Goal: Feedback & Contribution: Contribute content

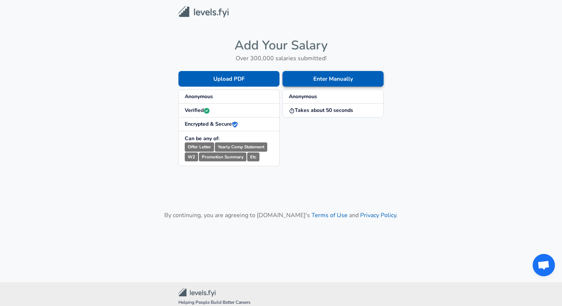
click at [331, 81] on button "Enter Manually" at bounding box center [333, 79] width 101 height 16
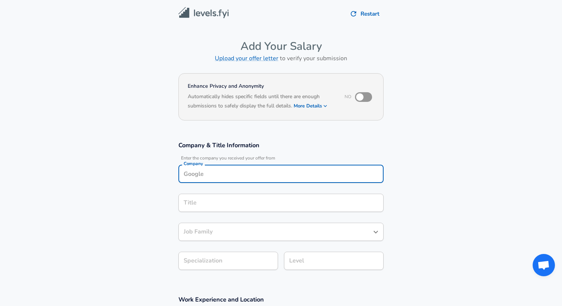
click at [225, 170] on input "Company" at bounding box center [281, 174] width 199 height 12
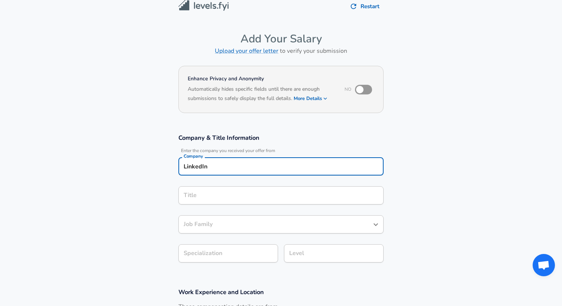
type input "LinkedIn"
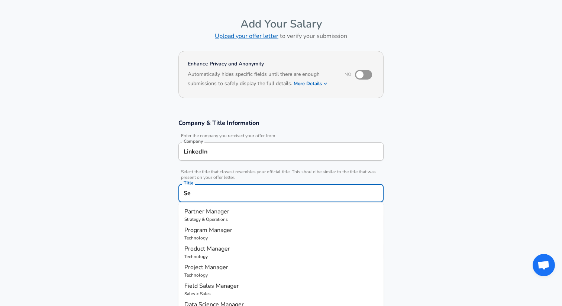
type input "S"
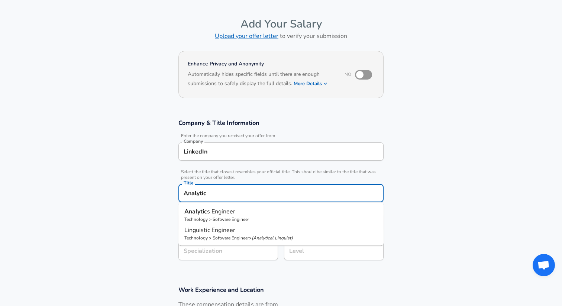
click at [246, 216] on p "Technology > Software Engineer" at bounding box center [280, 219] width 193 height 7
type input "Analytics Engineer"
type input "Software Engineer"
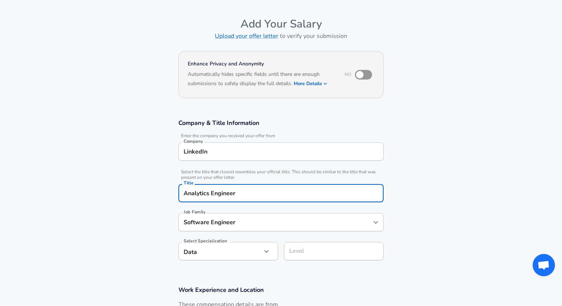
type input "Analytics Engineer"
click at [235, 225] on input "Software Engineer" at bounding box center [275, 222] width 187 height 12
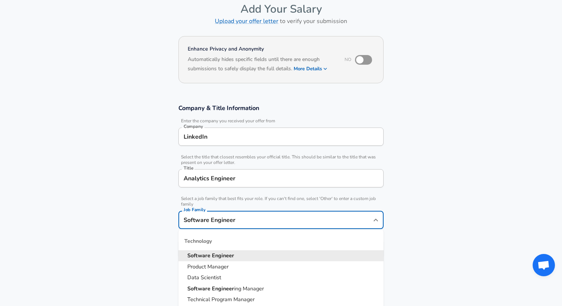
click at [133, 219] on section "Company & Title Information Enter the company you received your offer from Comp…" at bounding box center [281, 185] width 562 height 180
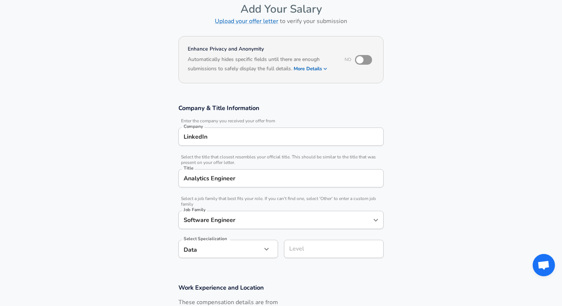
click at [233, 252] on body "We value your privacy We use cookies to enhance your browsing experience, serve…" at bounding box center [281, 116] width 562 height 306
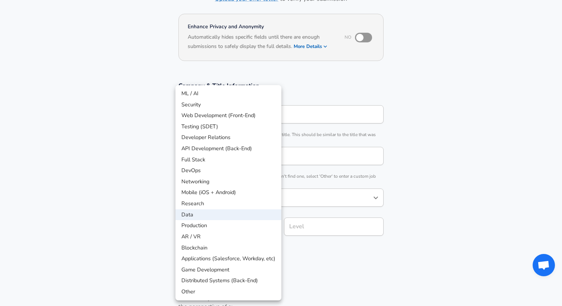
click at [106, 212] on div at bounding box center [281, 153] width 562 height 306
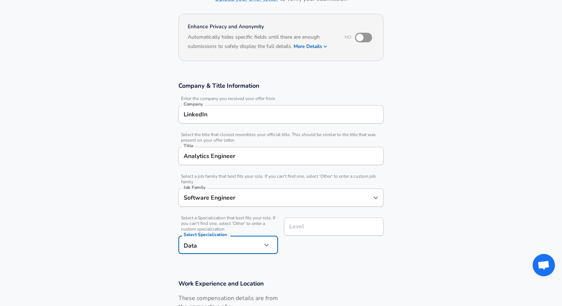
click at [321, 224] on input "Level" at bounding box center [333, 227] width 93 height 12
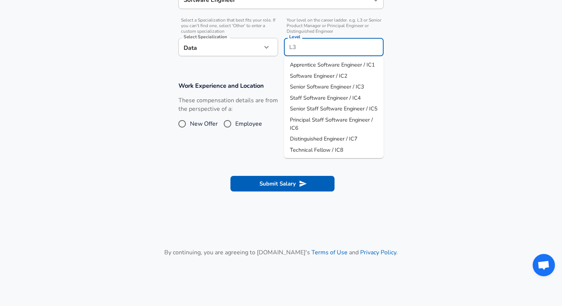
scroll to position [257, 0]
click at [330, 99] on span "Staff Software Engineer / IC4" at bounding box center [325, 97] width 71 height 7
type input "Staff Software Engineer / IC4"
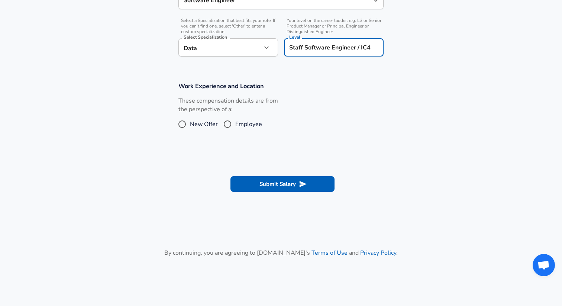
click at [224, 128] on input "Employee" at bounding box center [228, 124] width 16 height 12
radio input "true"
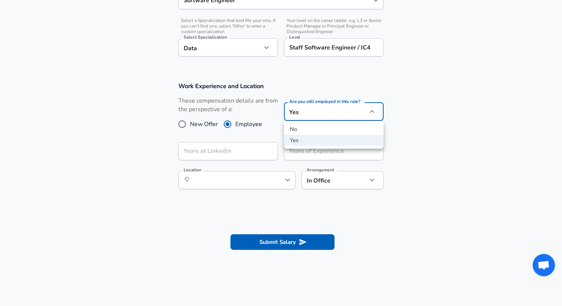
click at [173, 126] on div at bounding box center [281, 153] width 562 height 306
click at [185, 126] on input "New Offer" at bounding box center [182, 124] width 16 height 12
radio input "true"
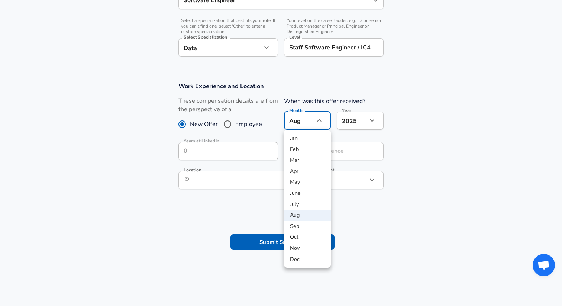
click at [304, 214] on li "Aug" at bounding box center [307, 215] width 47 height 11
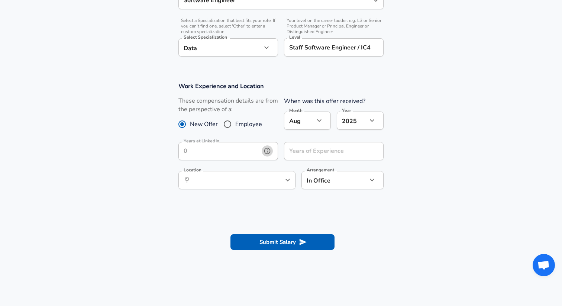
click at [271, 155] on button "help" at bounding box center [267, 150] width 11 height 11
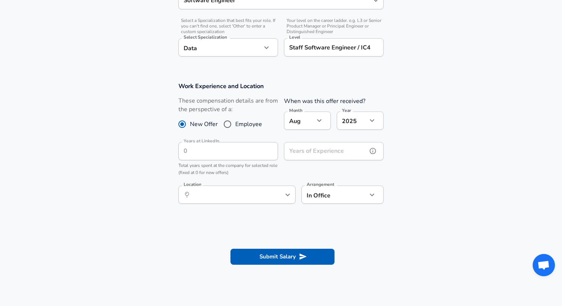
click at [321, 157] on input "Years of Experience" at bounding box center [325, 151] width 83 height 18
click at [256, 195] on input "Location" at bounding box center [229, 195] width 76 height 12
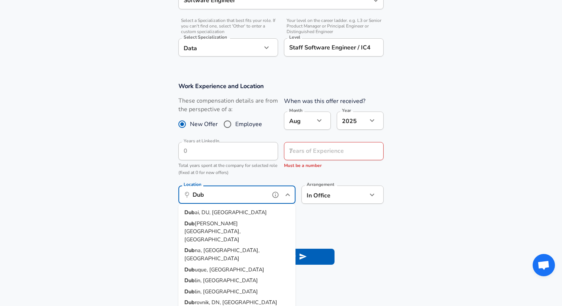
click at [234, 225] on li "Dub [PERSON_NAME], [GEOGRAPHIC_DATA]" at bounding box center [236, 231] width 117 height 27
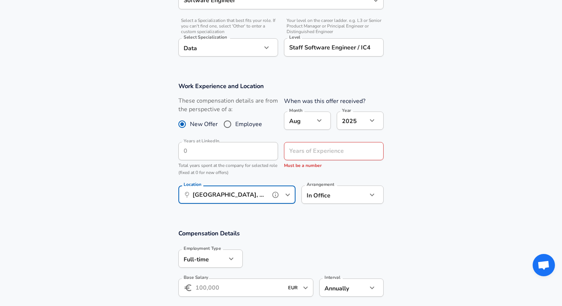
type input "[GEOGRAPHIC_DATA], [GEOGRAPHIC_DATA], [GEOGRAPHIC_DATA]"
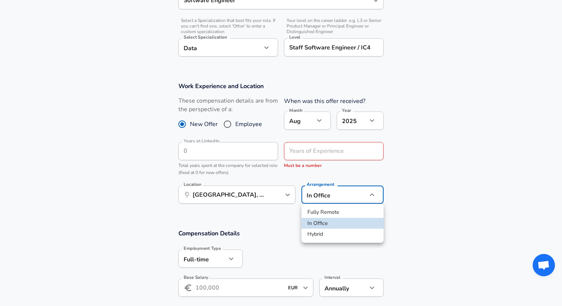
click at [331, 240] on ul "Fully Remote In Office Hybrid" at bounding box center [343, 223] width 82 height 39
click at [334, 237] on li "Hybrid" at bounding box center [343, 234] width 82 height 11
type input "hybrid"
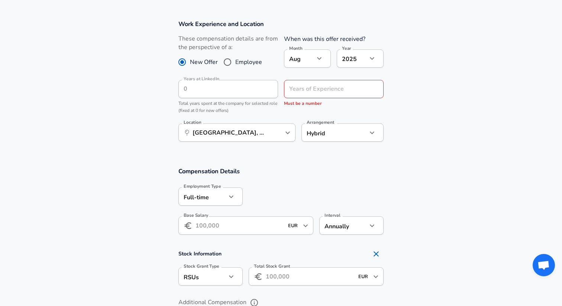
click at [236, 225] on input "Base Salary" at bounding box center [240, 225] width 88 height 18
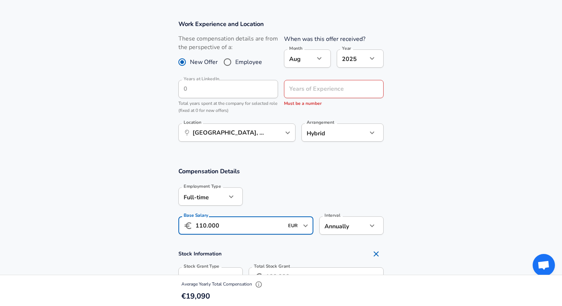
type input "110.000"
click at [428, 180] on section "Compensation Details Employment Type [DEMOGRAPHIC_DATA] full_time Employment Ty…" at bounding box center [281, 203] width 562 height 73
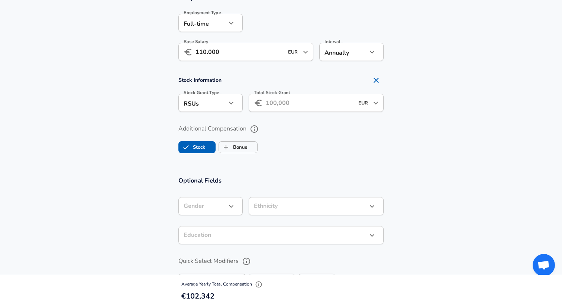
scroll to position [501, 0]
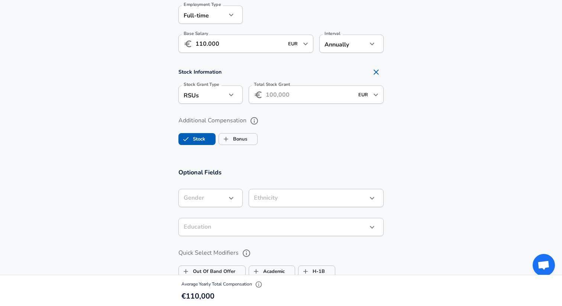
click at [306, 96] on input "Total Stock Grant" at bounding box center [310, 95] width 88 height 18
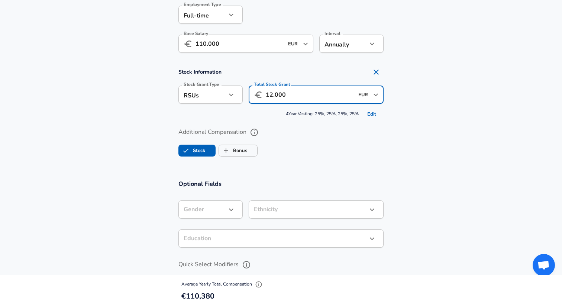
type input "12.000"
click at [315, 160] on section "Compensation Details Employment Type [DEMOGRAPHIC_DATA] full_time Employment Ty…" at bounding box center [281, 74] width 562 height 195
click at [201, 152] on label "Stock" at bounding box center [192, 151] width 26 height 14
checkbox input "false"
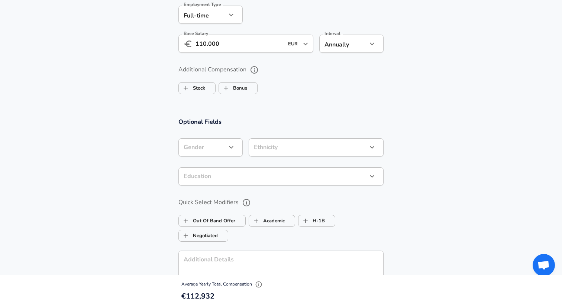
click at [227, 150] on icon "button" at bounding box center [231, 147] width 9 height 9
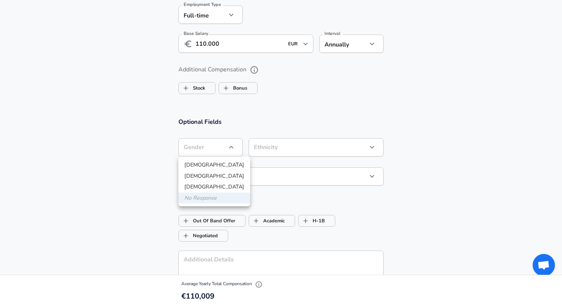
click at [293, 112] on div at bounding box center [281, 153] width 562 height 306
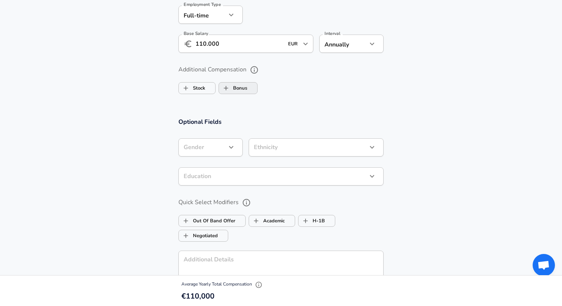
click at [238, 89] on label "Bonus" at bounding box center [233, 88] width 28 height 14
checkbox input "true"
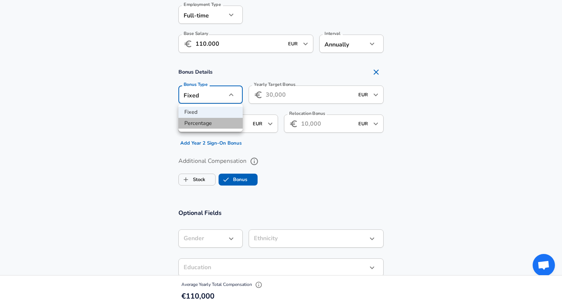
click at [209, 126] on li "Percentage" at bounding box center [210, 123] width 64 height 11
type input "percentage"
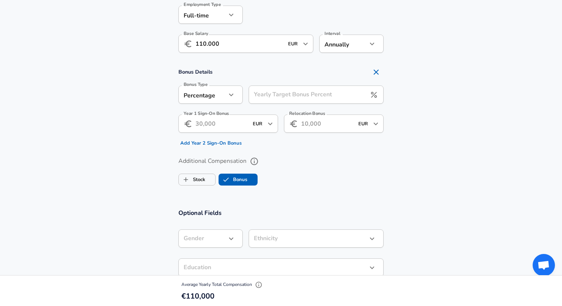
click at [284, 94] on input "Yearly Target Bonus Percent" at bounding box center [308, 95] width 118 height 18
type input "15"
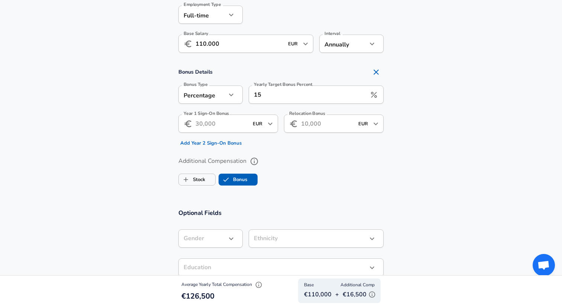
click at [425, 104] on section "Bonus Details Bonus Type Percentage percentage Bonus Type Yearly Target Bonus P…" at bounding box center [281, 107] width 562 height 84
click at [163, 126] on section "Bonus Details Bonus Type Percentage percentage Bonus Type Yearly Target Bonus P…" at bounding box center [281, 107] width 562 height 84
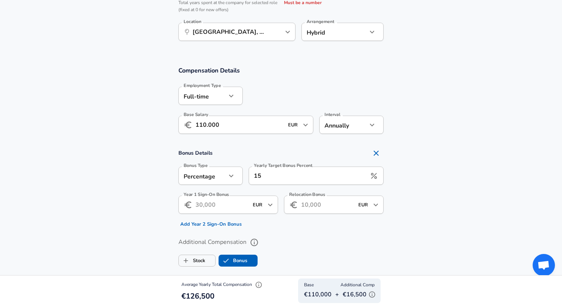
scroll to position [413, 0]
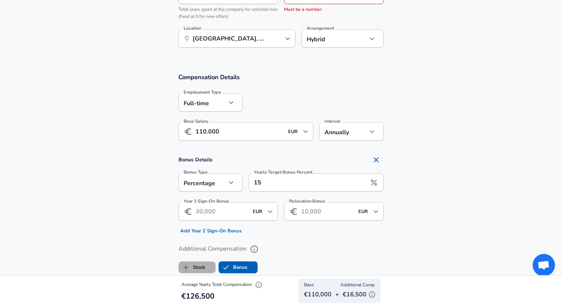
click at [196, 267] on label "Stock" at bounding box center [192, 267] width 26 height 14
checkbox input "true"
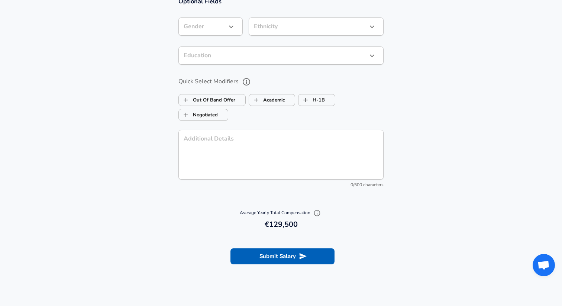
scroll to position [780, 0]
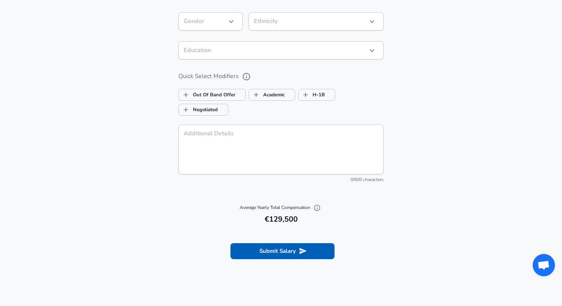
click at [263, 128] on div "x Additional Details" at bounding box center [280, 150] width 205 height 50
click at [296, 252] on button "Submit Salary" at bounding box center [283, 251] width 104 height 16
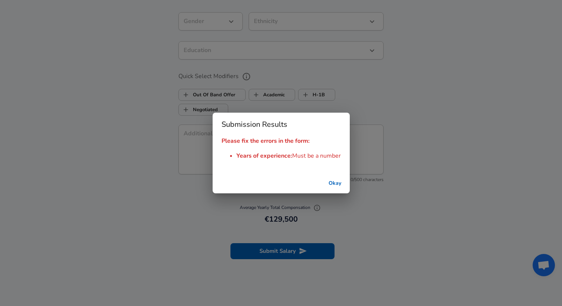
click at [332, 182] on button "Okay" at bounding box center [335, 184] width 24 height 14
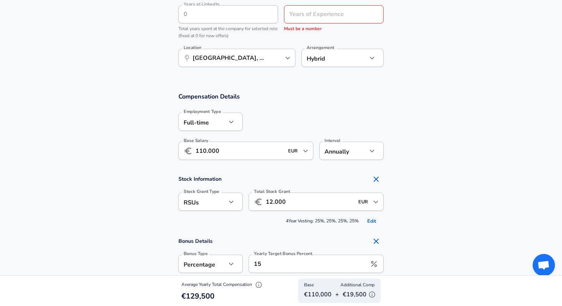
scroll to position [374, 0]
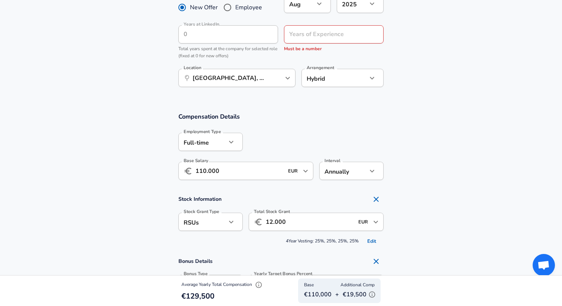
click at [274, 38] on div "Years at LinkedIn" at bounding box center [228, 34] width 100 height 18
click at [311, 38] on input "Years of Experience" at bounding box center [325, 34] width 83 height 18
click at [328, 35] on input "Years of Experience" at bounding box center [325, 34] width 83 height 18
drag, startPoint x: 328, startPoint y: 35, endPoint x: 323, endPoint y: 30, distance: 6.6
click at [323, 30] on input "Years of Experience" at bounding box center [325, 34] width 83 height 18
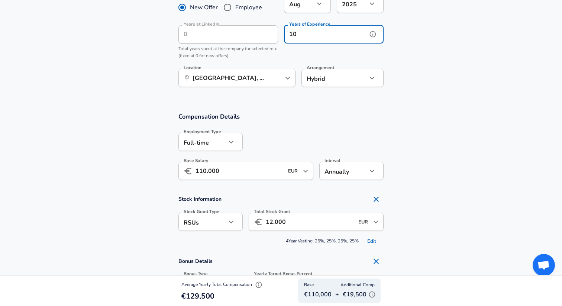
type input "10"
click at [433, 77] on section "Work Experience and Location These compensation details are from the perspectiv…" at bounding box center [281, 29] width 562 height 147
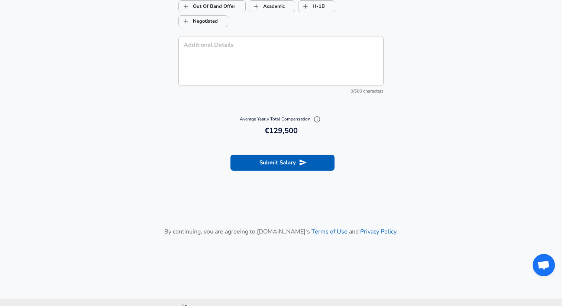
scroll to position [898, 0]
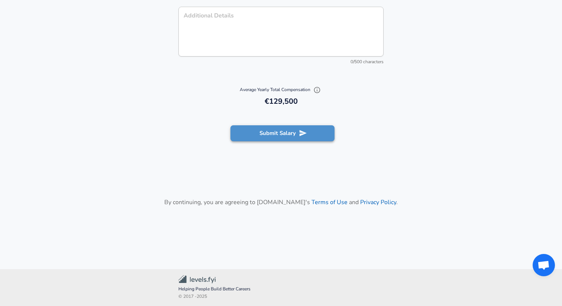
click at [292, 133] on button "Submit Salary" at bounding box center [283, 133] width 104 height 16
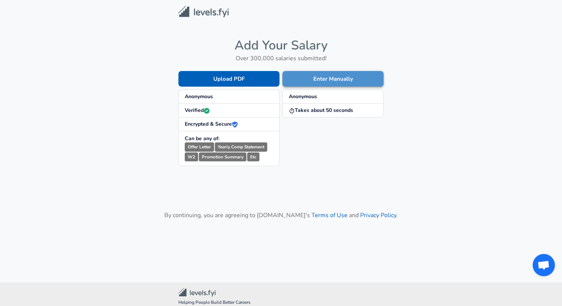
click at [350, 78] on button "Enter Manually" at bounding box center [333, 79] width 101 height 16
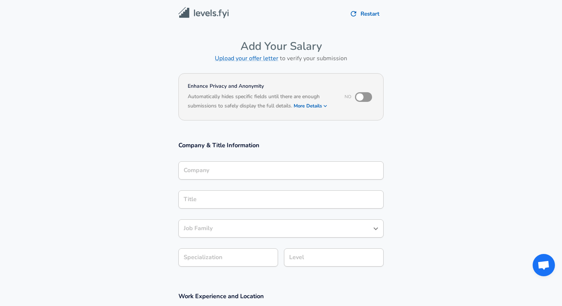
scroll to position [7, 0]
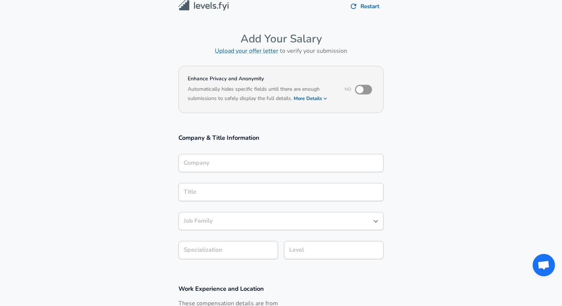
click at [205, 169] on input "Company" at bounding box center [281, 163] width 199 height 12
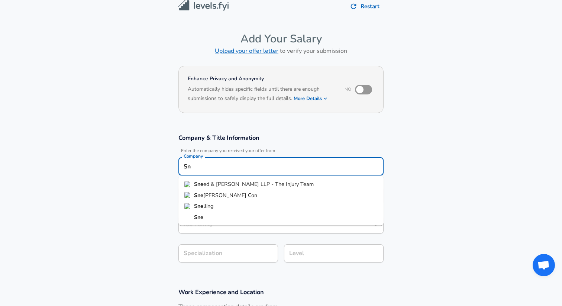
type input "S"
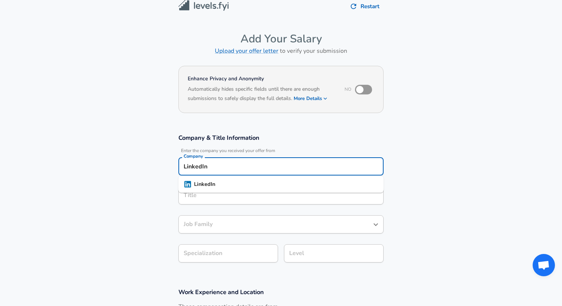
click at [209, 187] on strong "LinkedIn" at bounding box center [204, 183] width 21 height 7
click at [212, 197] on input "Title" at bounding box center [281, 196] width 199 height 12
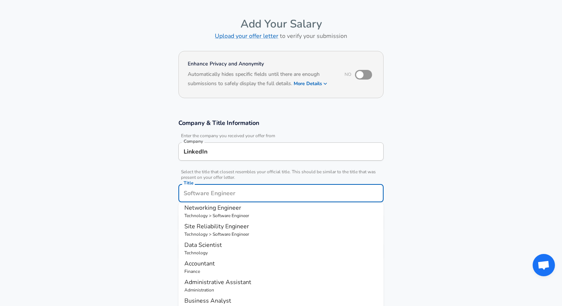
scroll to position [43, 0]
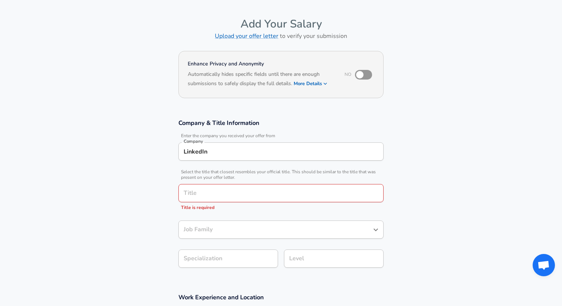
click at [137, 182] on section "Company & Title Information Enter the company you received your offer from Comp…" at bounding box center [281, 197] width 562 height 174
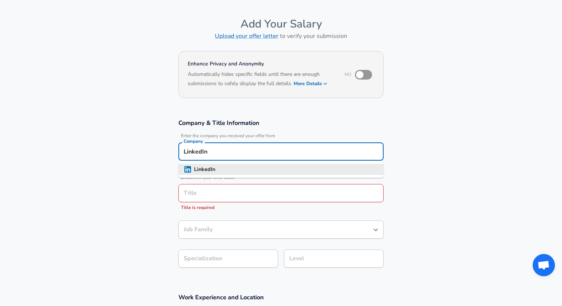
drag, startPoint x: 235, startPoint y: 151, endPoint x: 139, endPoint y: 149, distance: 96.3
click at [139, 149] on section "Company & Title Information Enter the company you received your offer from Comp…" at bounding box center [281, 197] width 562 height 174
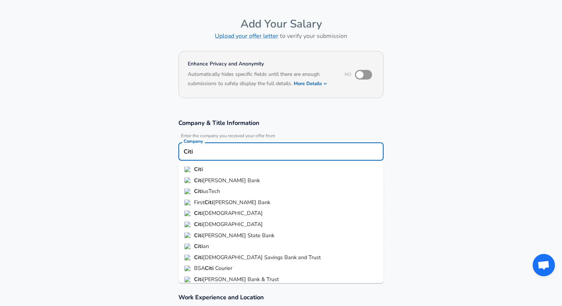
click at [203, 168] on li "Citi" at bounding box center [280, 169] width 205 height 11
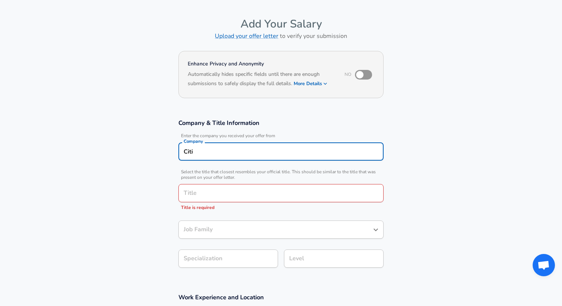
type input "Citi"
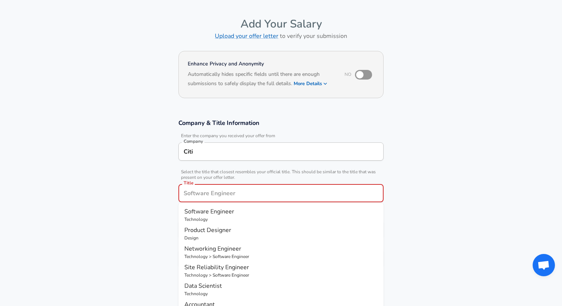
click at [227, 189] on input "Title" at bounding box center [281, 193] width 199 height 12
click at [215, 216] on p "Strategy & Operations" at bounding box center [280, 219] width 193 height 7
type input "Data Analyst"
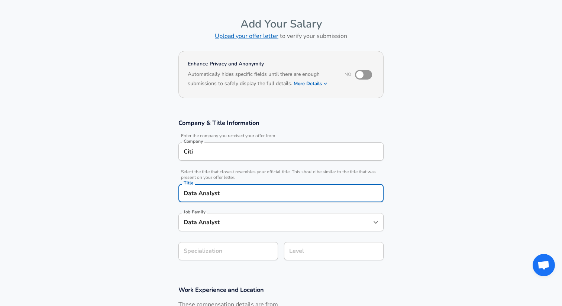
type input "Data Analyst"
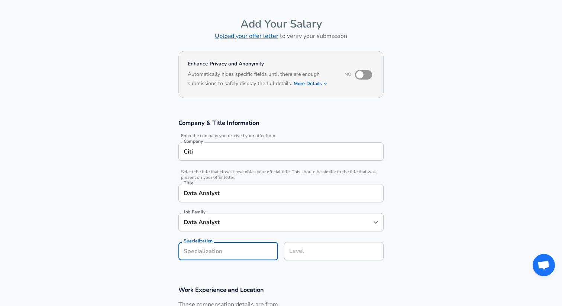
click at [223, 252] on section "Company & Title Information Enter the company you received your offer from Comp…" at bounding box center [281, 193] width 562 height 167
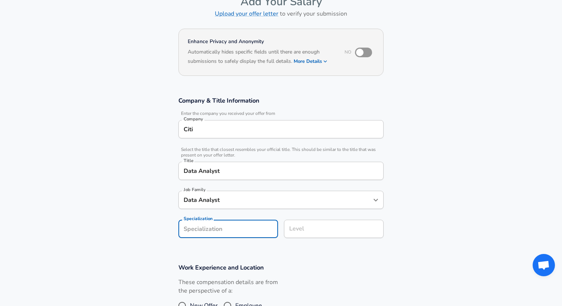
type input "Data"
click at [300, 238] on div "Level" at bounding box center [334, 229] width 100 height 18
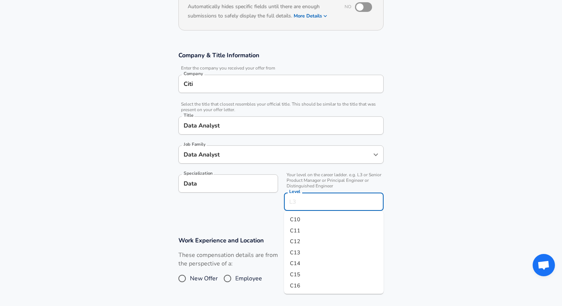
scroll to position [105, 0]
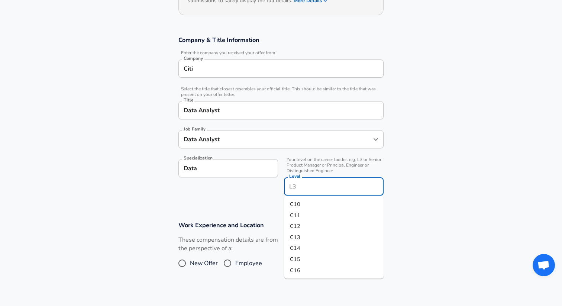
click at [310, 252] on li "C14" at bounding box center [334, 248] width 100 height 11
type input "C14"
click at [188, 263] on input "New Offer" at bounding box center [182, 263] width 16 height 12
radio input "true"
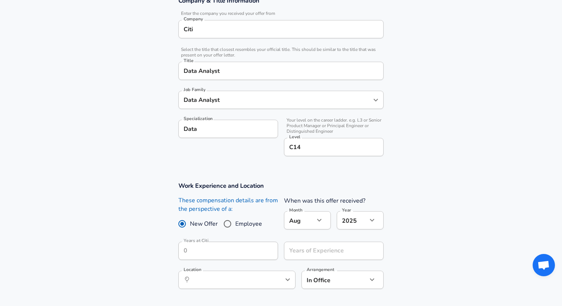
scroll to position [160, 0]
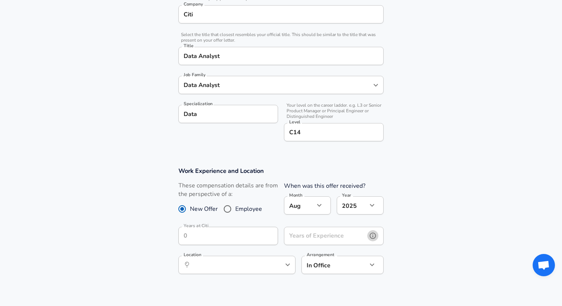
click at [373, 237] on icon "help" at bounding box center [372, 235] width 7 height 7
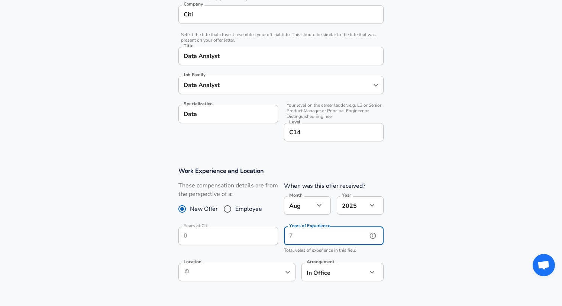
click at [323, 236] on input "Years of Experience" at bounding box center [325, 236] width 83 height 18
click at [259, 282] on div "Location ​ Location" at bounding box center [236, 273] width 117 height 20
type input "10"
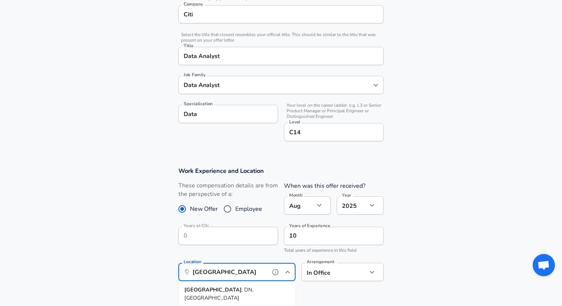
click at [238, 292] on li "Dublin , DN, Ireland" at bounding box center [236, 293] width 117 height 19
type input "[GEOGRAPHIC_DATA], [GEOGRAPHIC_DATA], [GEOGRAPHIC_DATA]"
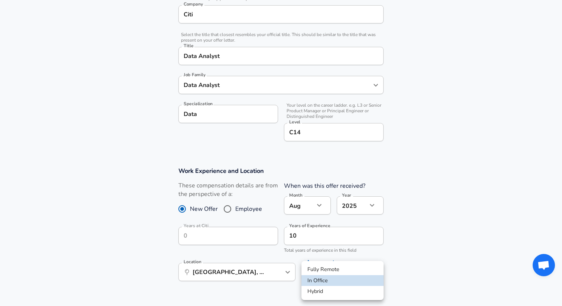
click at [335, 287] on li "Hybrid" at bounding box center [343, 291] width 82 height 11
type input "hybrid"
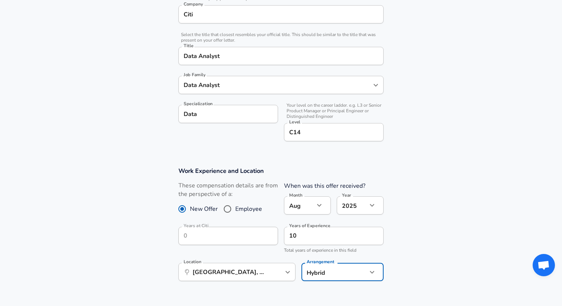
click at [452, 254] on section "Work Experience and Location These compensation details are from the perspectiv…" at bounding box center [281, 228] width 562 height 140
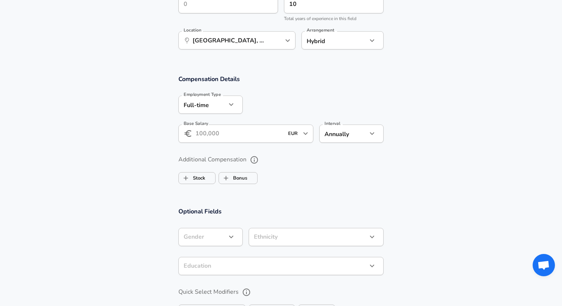
scroll to position [392, 0]
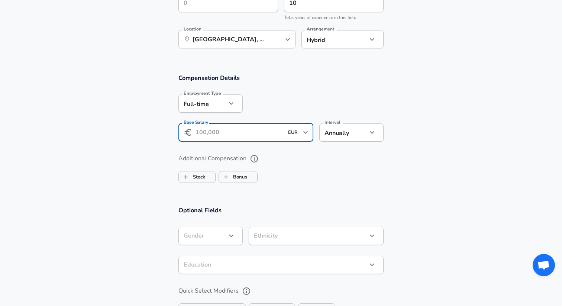
click at [235, 128] on input "Base Salary" at bounding box center [240, 132] width 88 height 18
click at [209, 133] on input "107.000" at bounding box center [240, 132] width 88 height 18
click at [282, 103] on div at bounding box center [313, 102] width 141 height 29
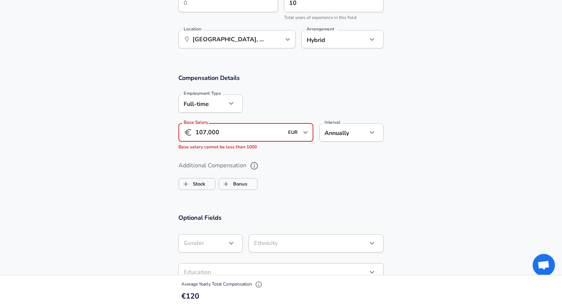
click at [222, 131] on input "107,000" at bounding box center [240, 132] width 88 height 18
click at [209, 134] on input "107,000" at bounding box center [240, 132] width 88 height 18
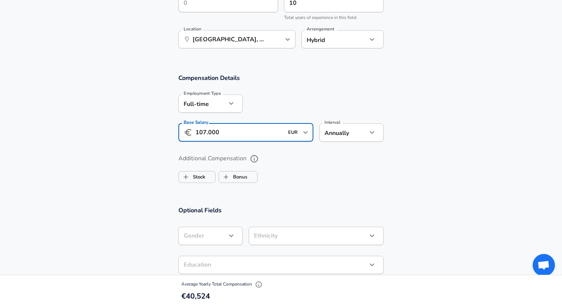
type input "107.000"
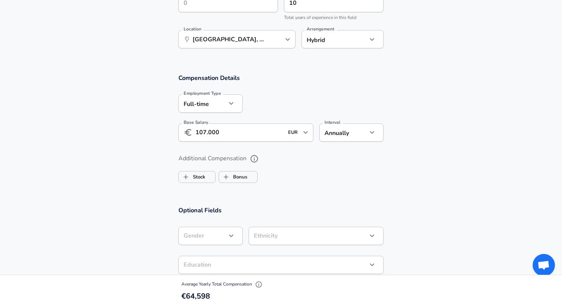
click at [329, 107] on div at bounding box center [313, 102] width 141 height 29
click at [238, 177] on label "Bonus" at bounding box center [233, 177] width 28 height 14
checkbox input "true"
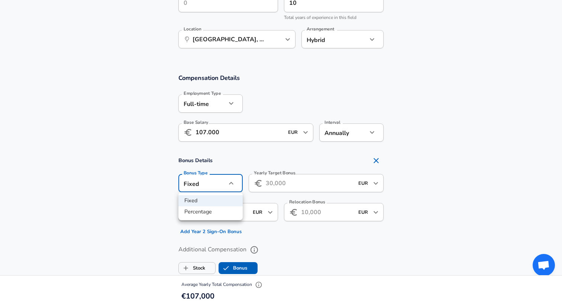
click at [210, 213] on li "Percentage" at bounding box center [210, 211] width 64 height 11
type input "percentage"
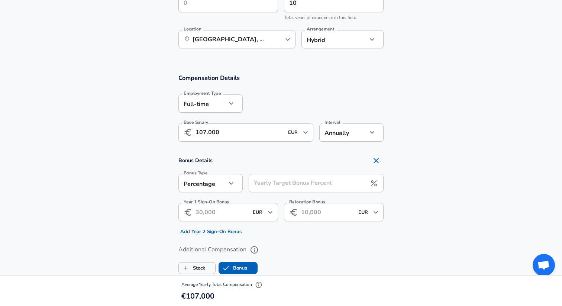
click at [275, 184] on input "Yearly Target Bonus Percent" at bounding box center [308, 183] width 118 height 18
type input "12.5"
click at [429, 151] on section "Compensation Details Employment Type Full-time full_time Employment Type Base S…" at bounding box center [281, 177] width 562 height 224
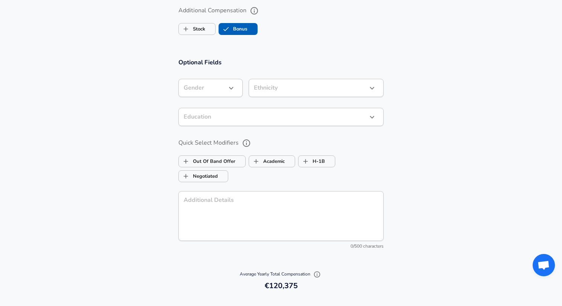
scroll to position [647, 0]
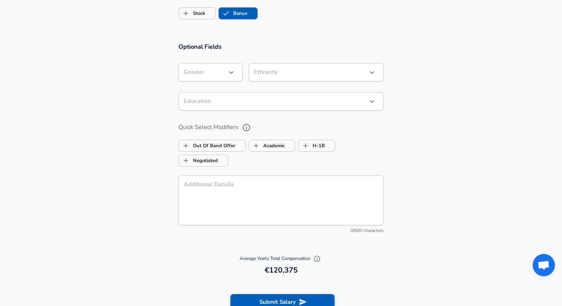
click at [293, 300] on button "Submit Salary" at bounding box center [283, 302] width 104 height 16
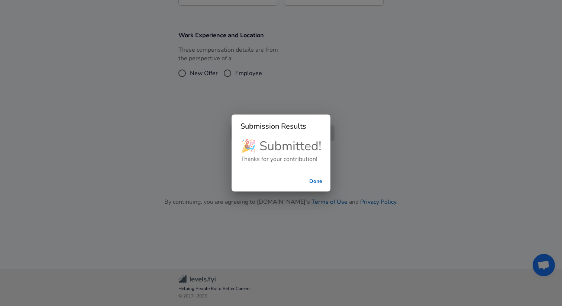
scroll to position [261, 0]
